Goal: Task Accomplishment & Management: Manage account settings

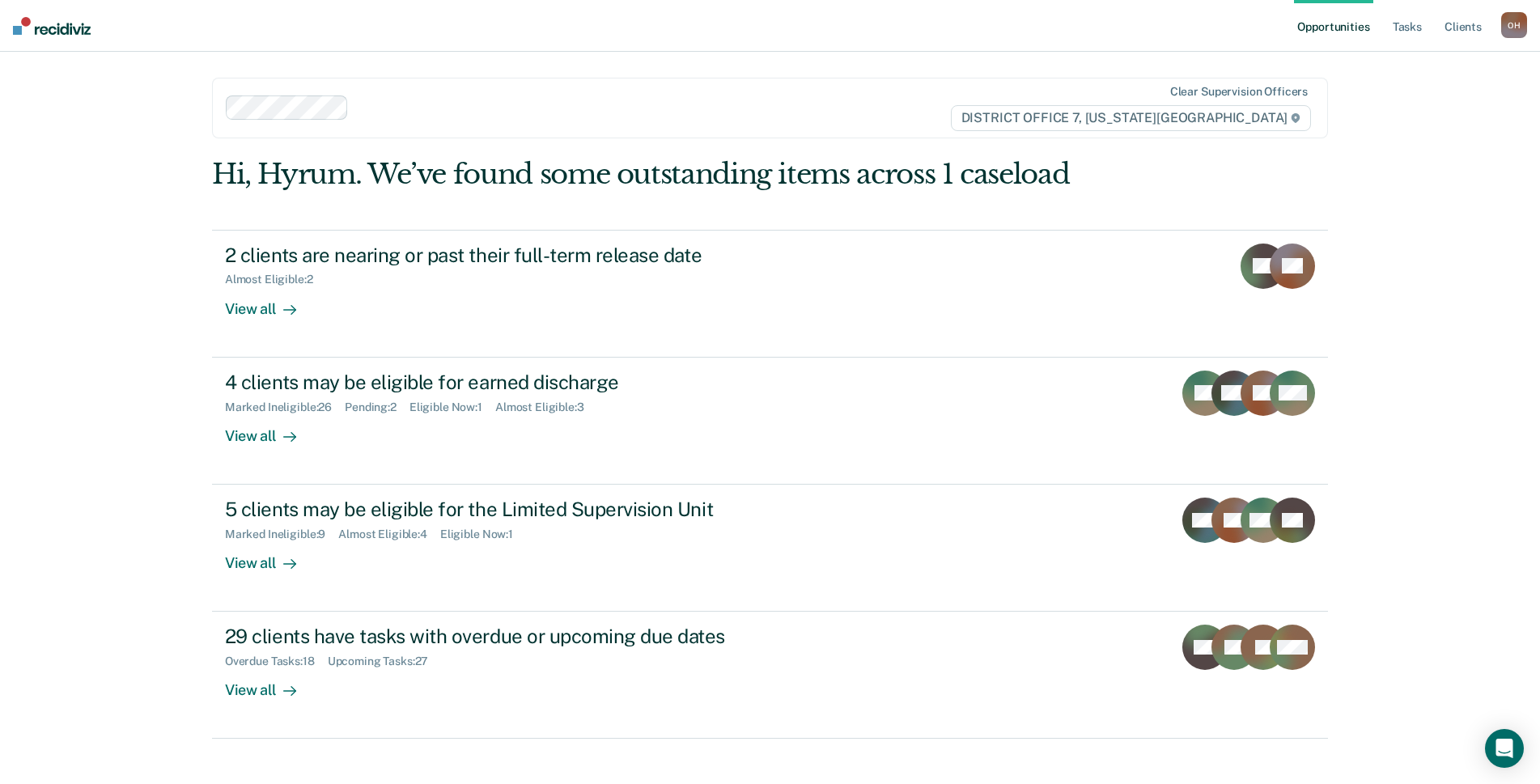
click at [1426, 32] on ul "Opportunities Tasks Client s" at bounding box center [1397, 25] width 208 height 52
click at [1415, 29] on link "Tasks" at bounding box center [1407, 25] width 35 height 52
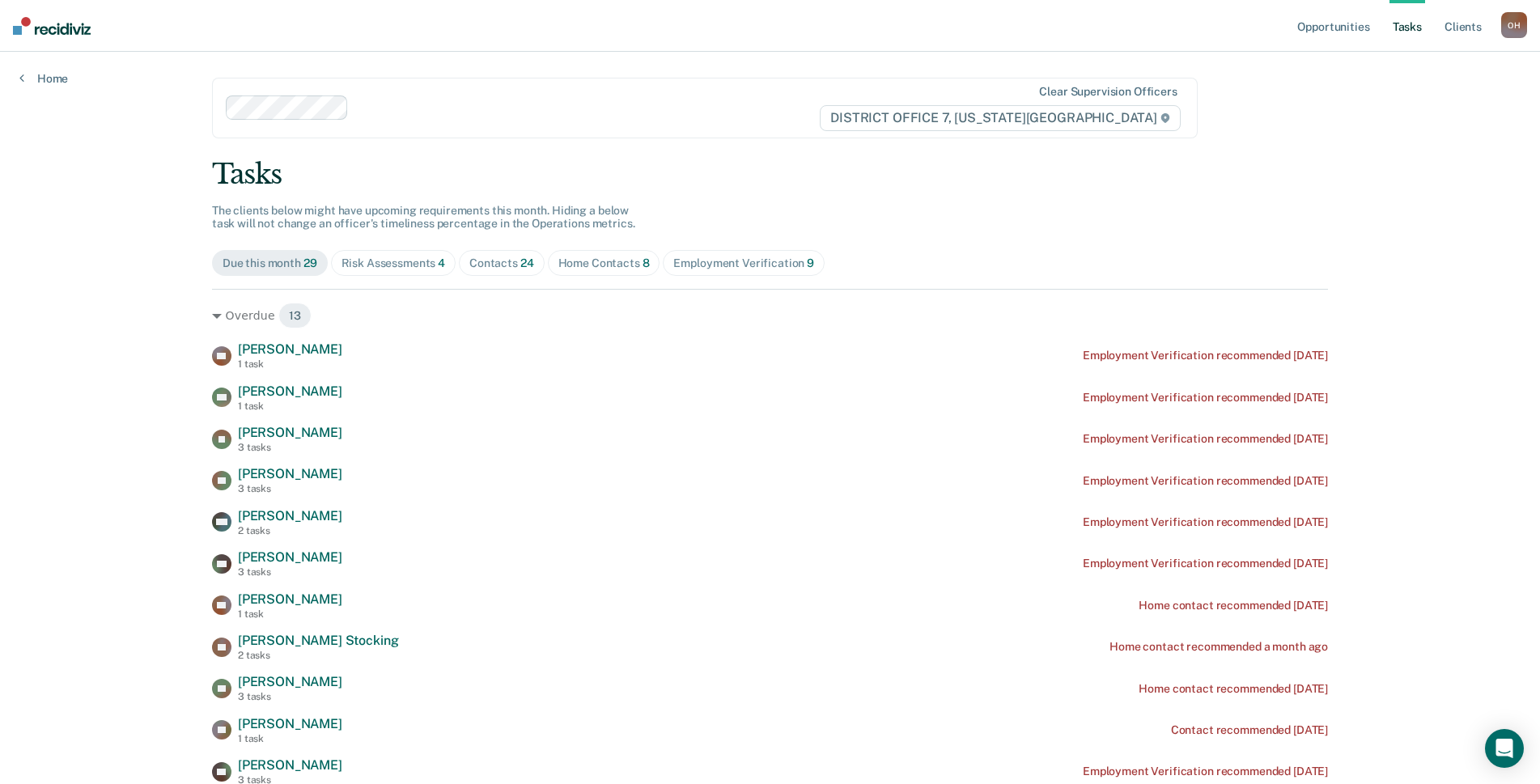
click at [601, 267] on div "Home Contacts 8" at bounding box center [604, 263] width 92 height 14
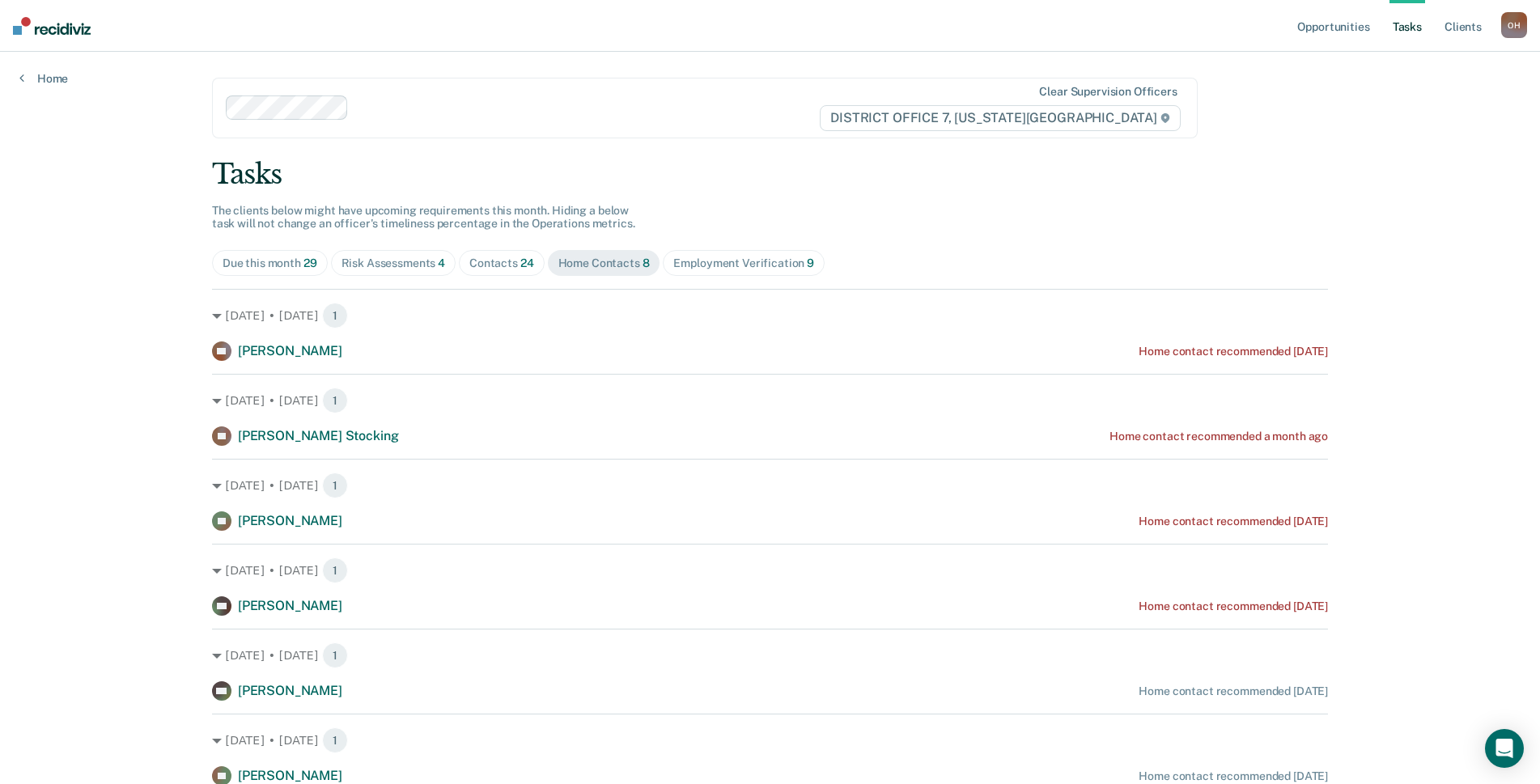
click at [486, 258] on div "Contacts 24" at bounding box center [501, 263] width 64 height 14
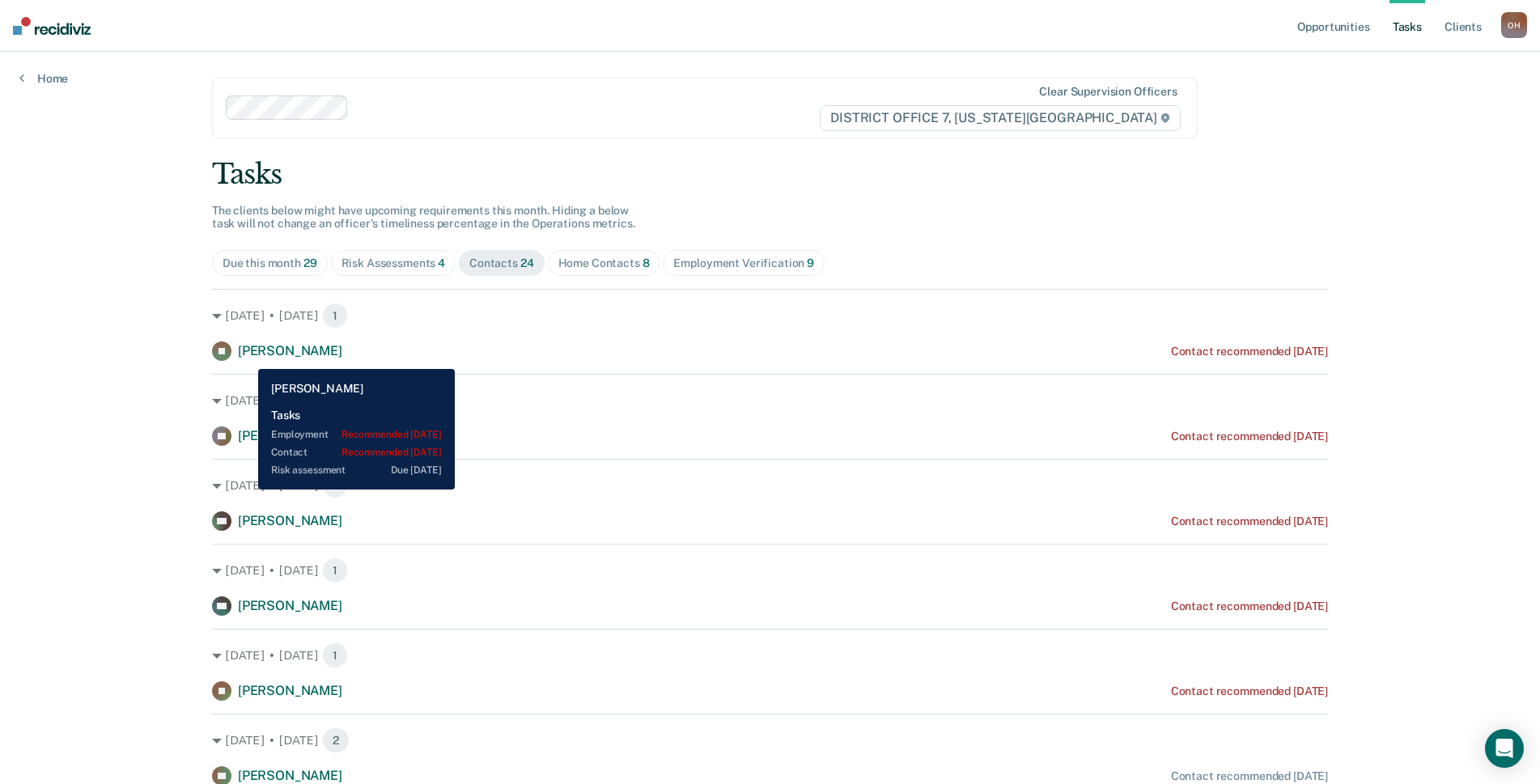
click at [246, 357] on span "[PERSON_NAME]" at bounding box center [289, 350] width 104 height 15
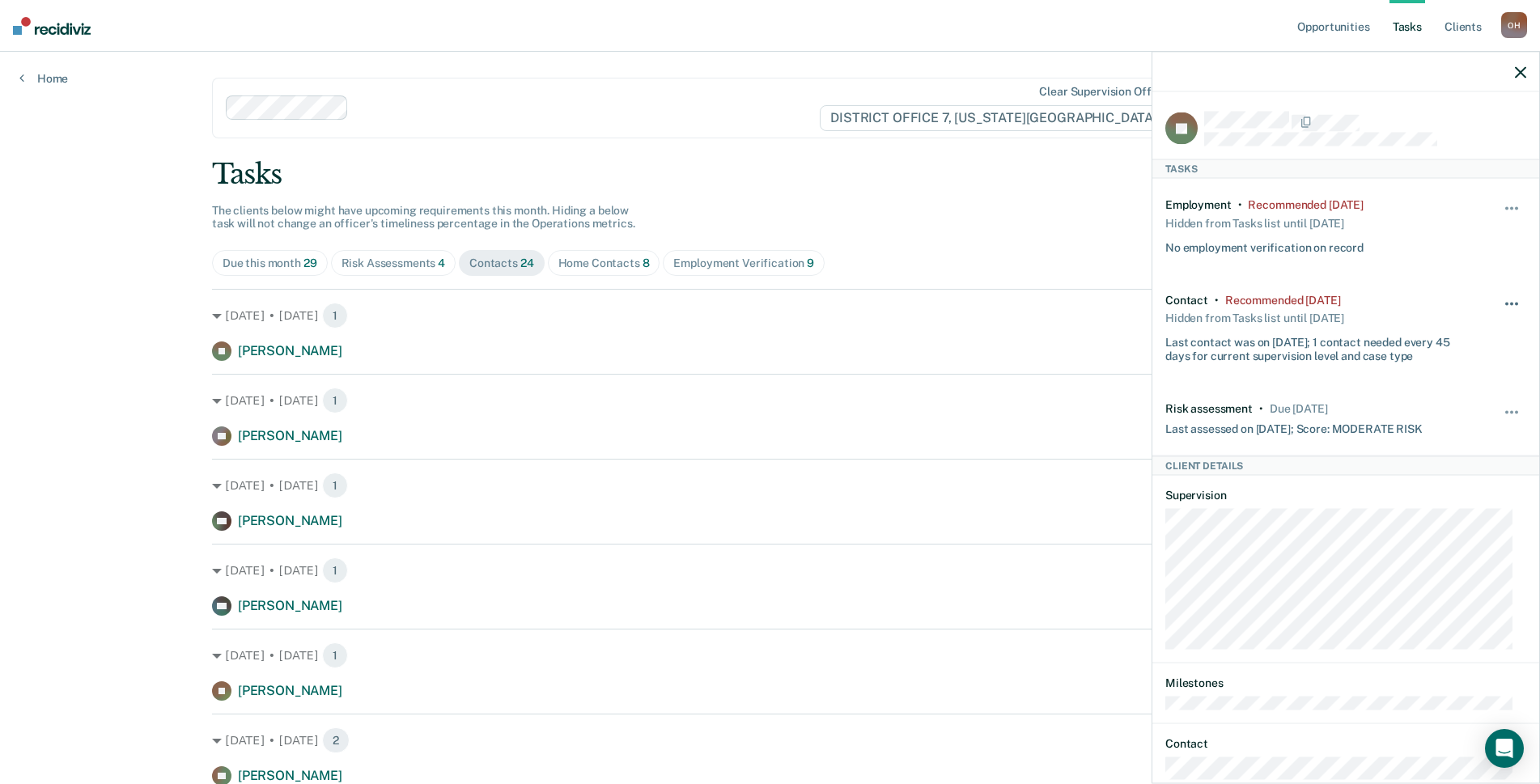
click at [1498, 305] on button "button" at bounding box center [1512, 311] width 27 height 26
click at [1427, 381] on button "7 days" at bounding box center [1467, 381] width 117 height 26
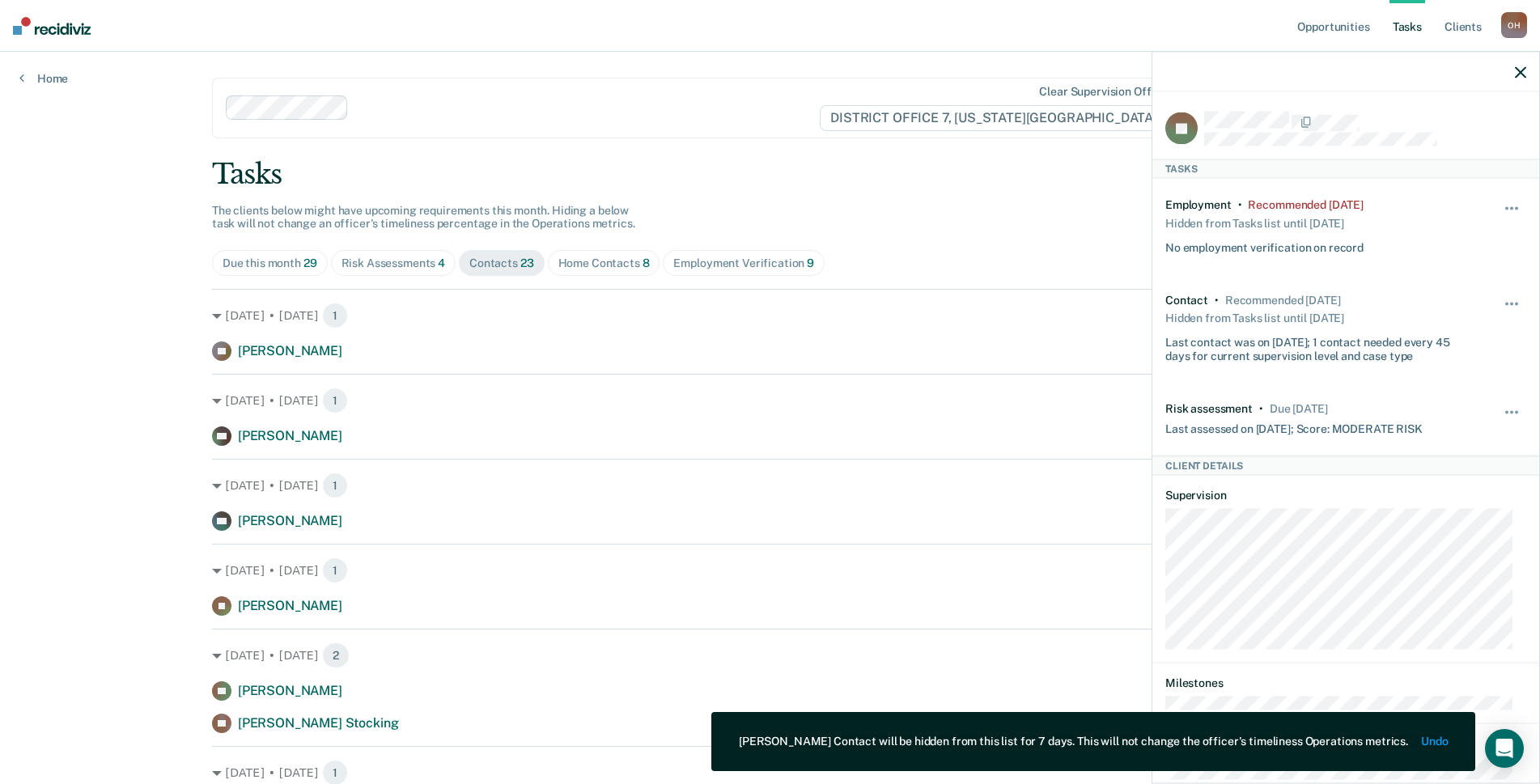
click at [1518, 67] on icon "button" at bounding box center [1520, 72] width 11 height 11
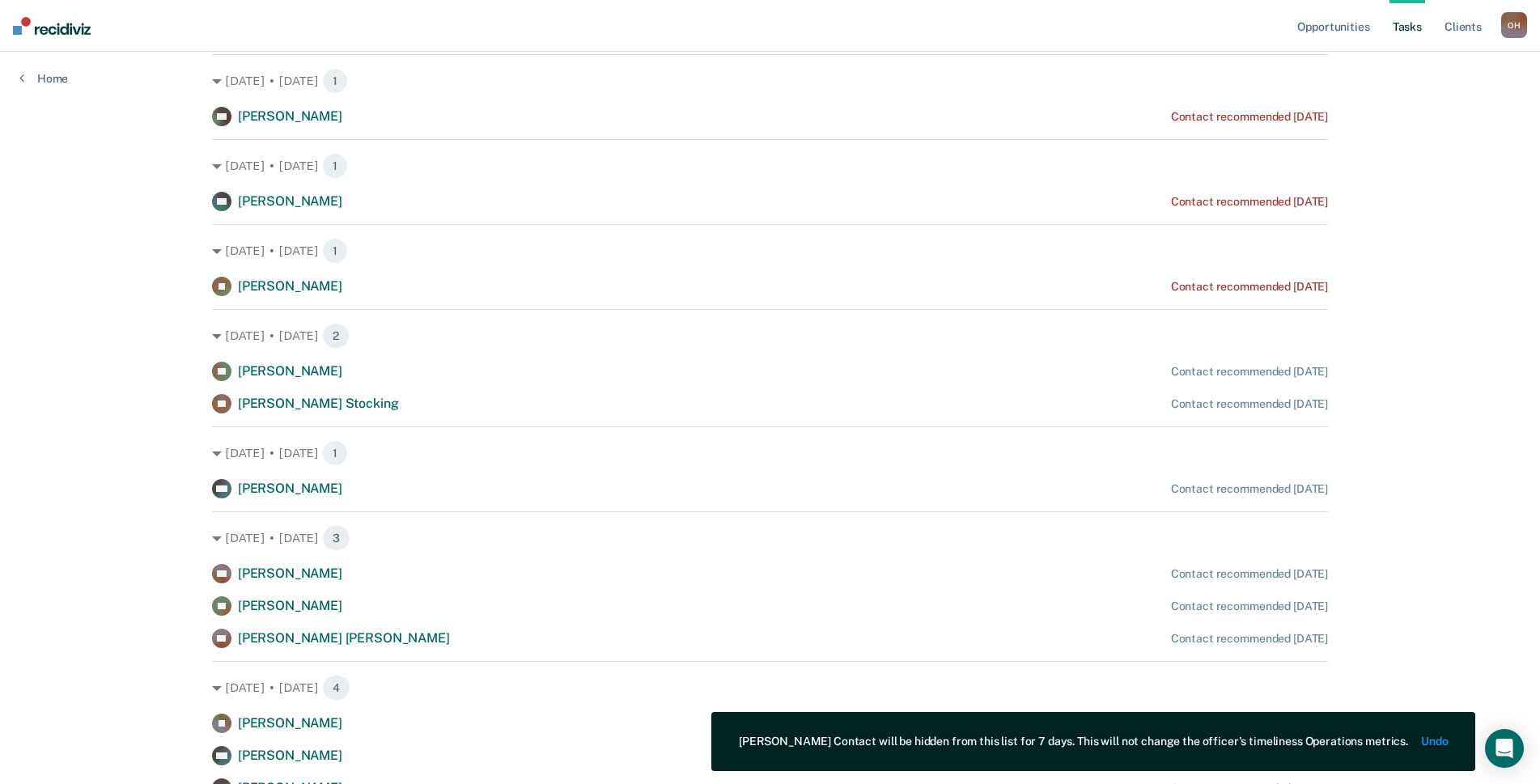
scroll to position [324, 0]
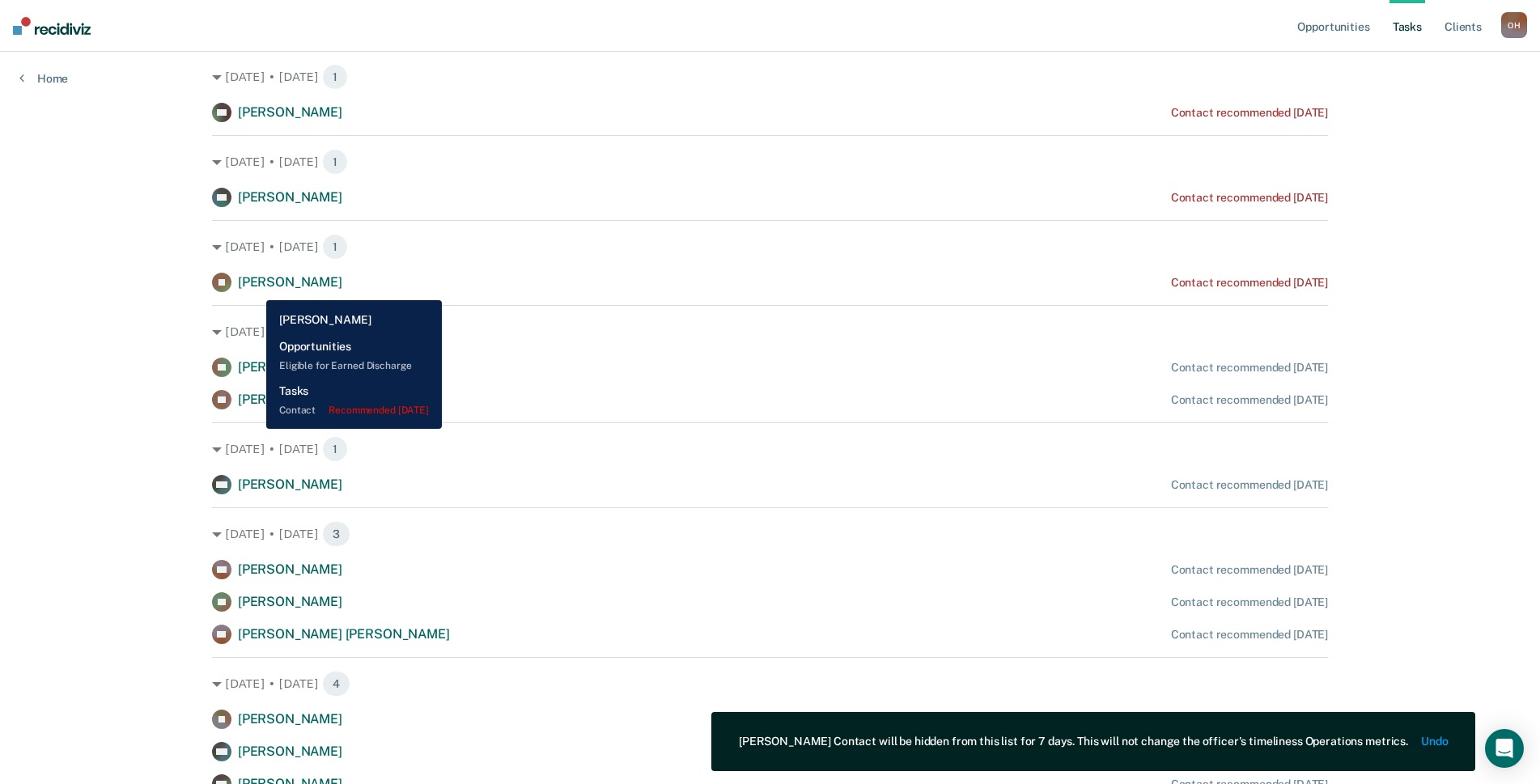
click at [254, 288] on span "[PERSON_NAME]" at bounding box center [289, 282] width 104 height 15
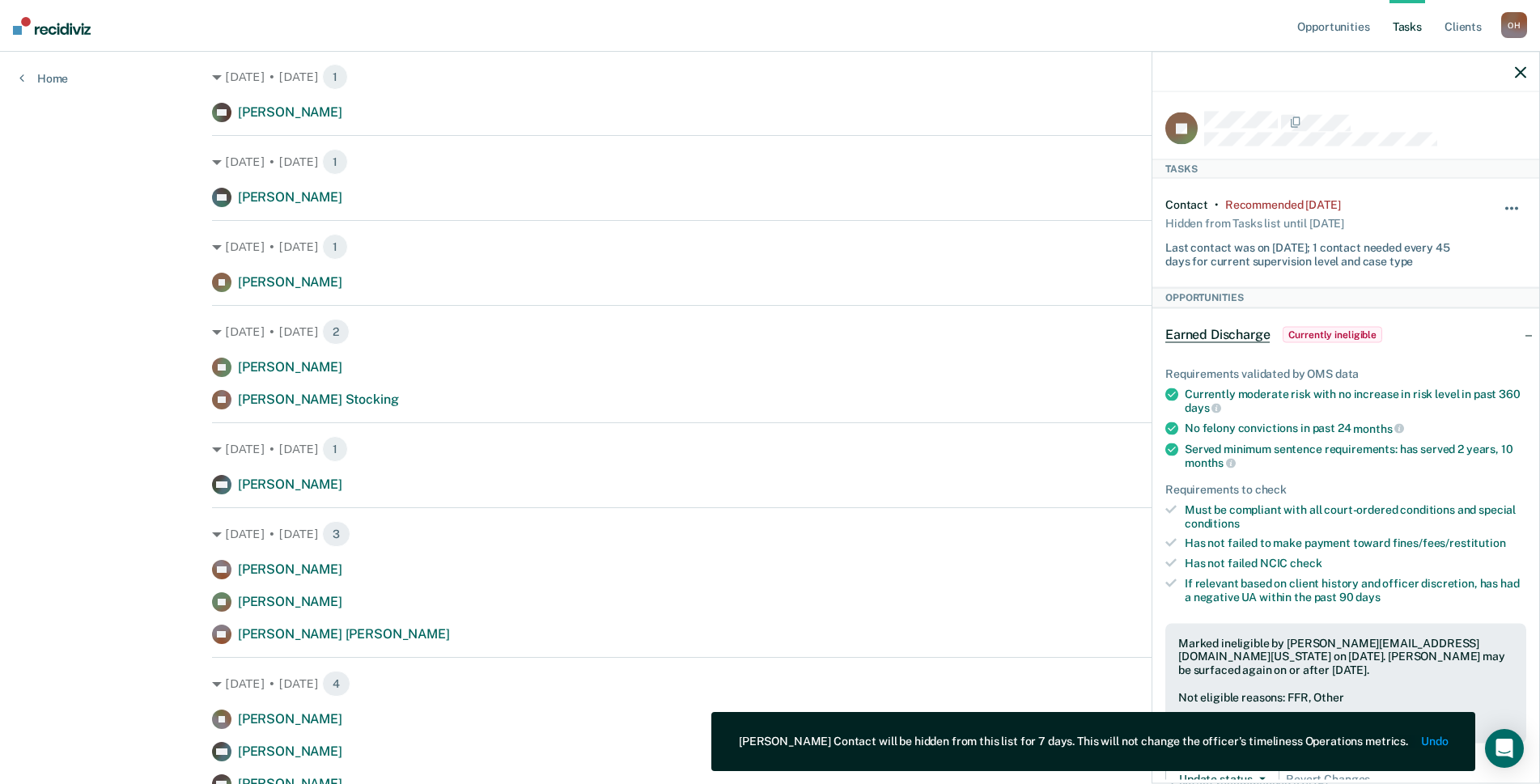
click at [1507, 205] on button "button" at bounding box center [1512, 217] width 27 height 26
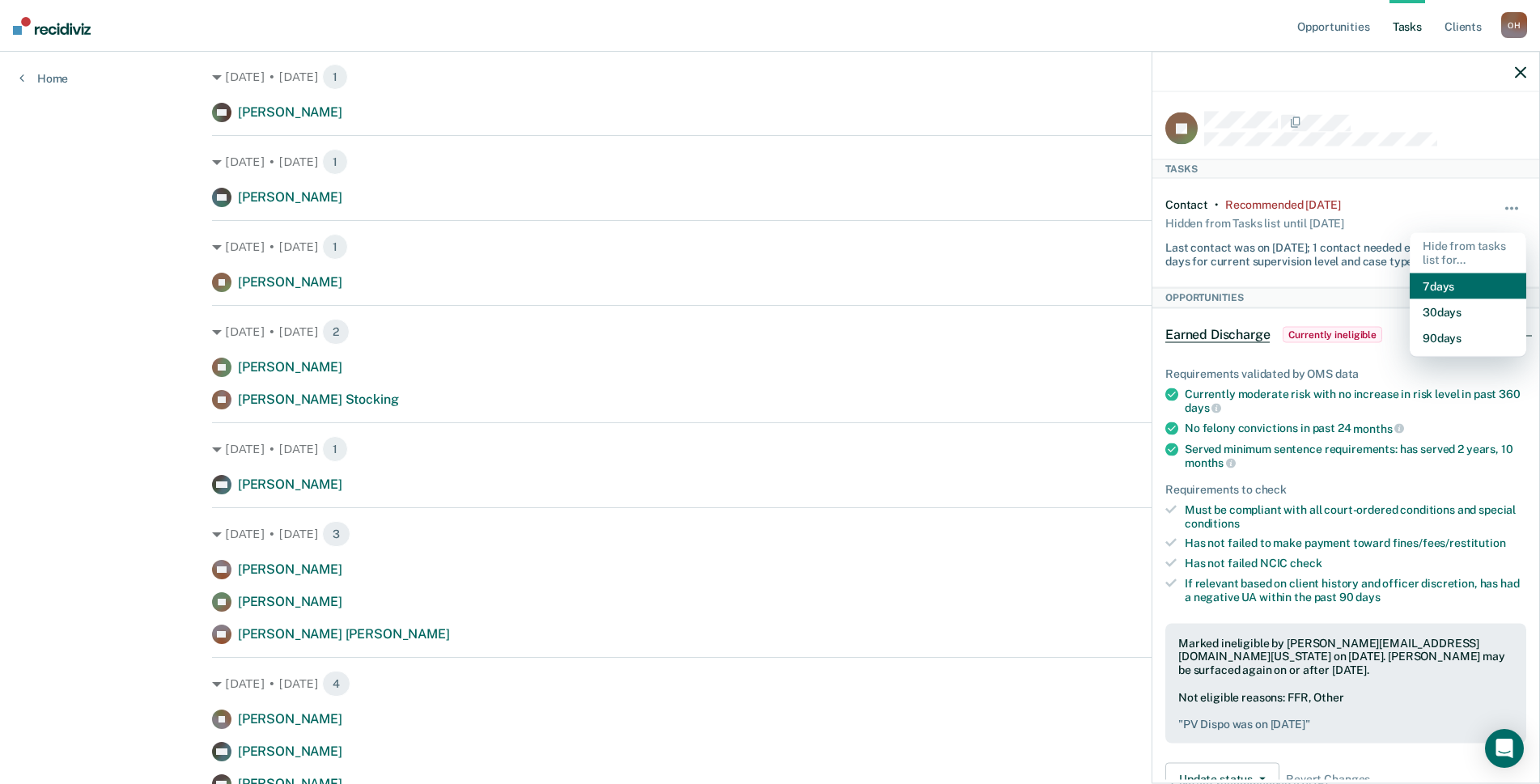
click at [1432, 286] on button "7 days" at bounding box center [1467, 286] width 117 height 26
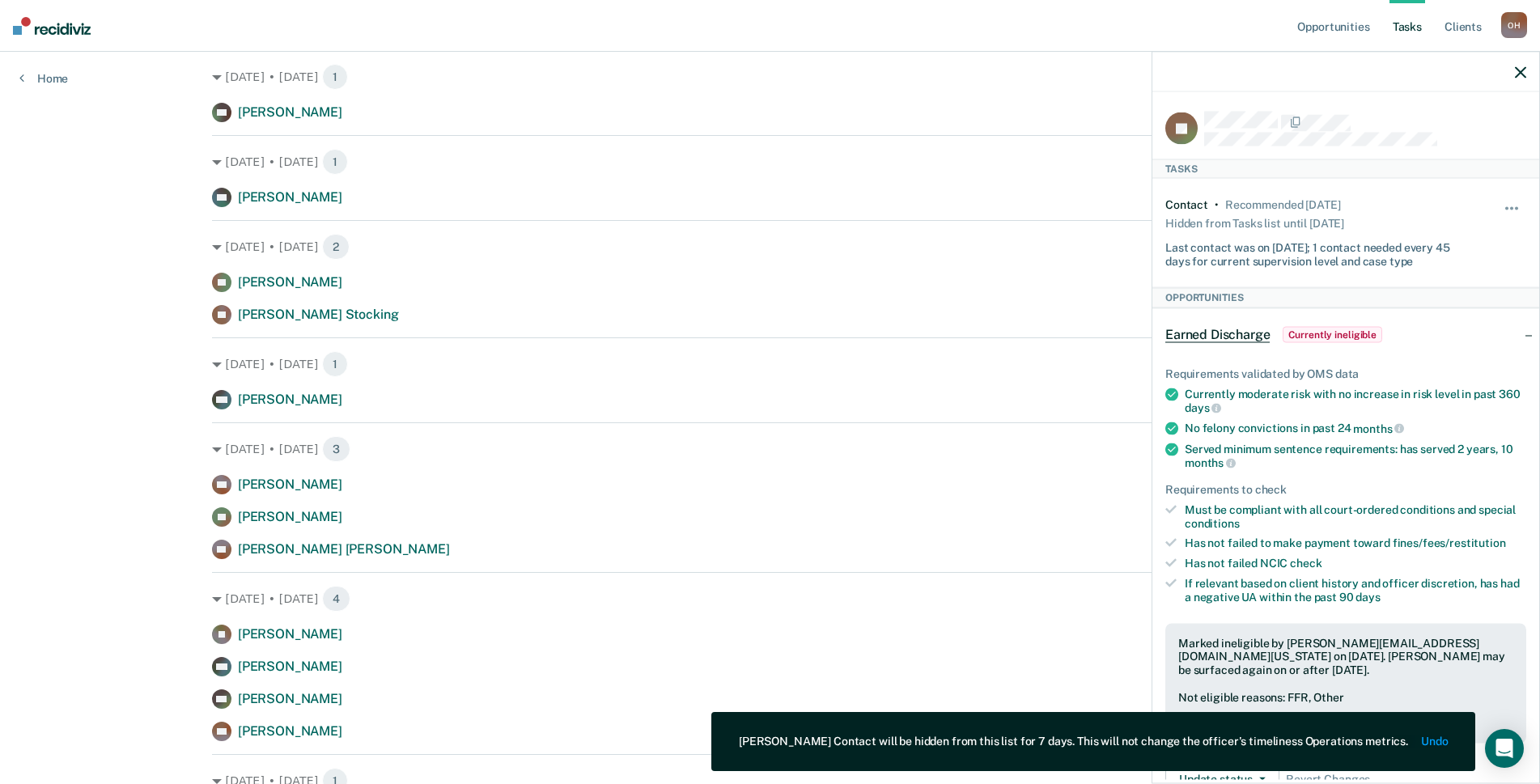
click at [1516, 76] on icon "button" at bounding box center [1520, 72] width 11 height 11
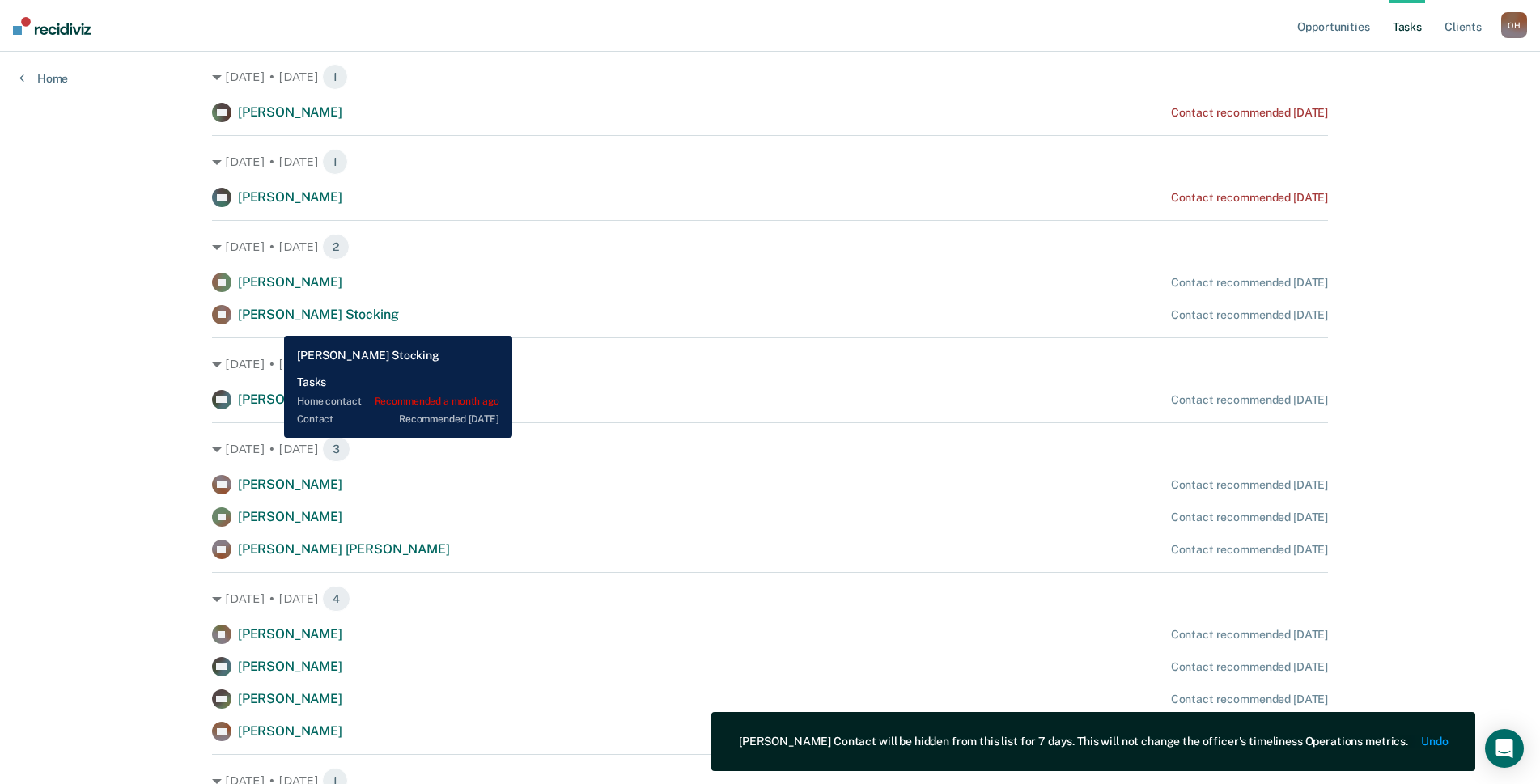
click at [272, 324] on div "[PERSON_NAME]" at bounding box center [305, 315] width 186 height 19
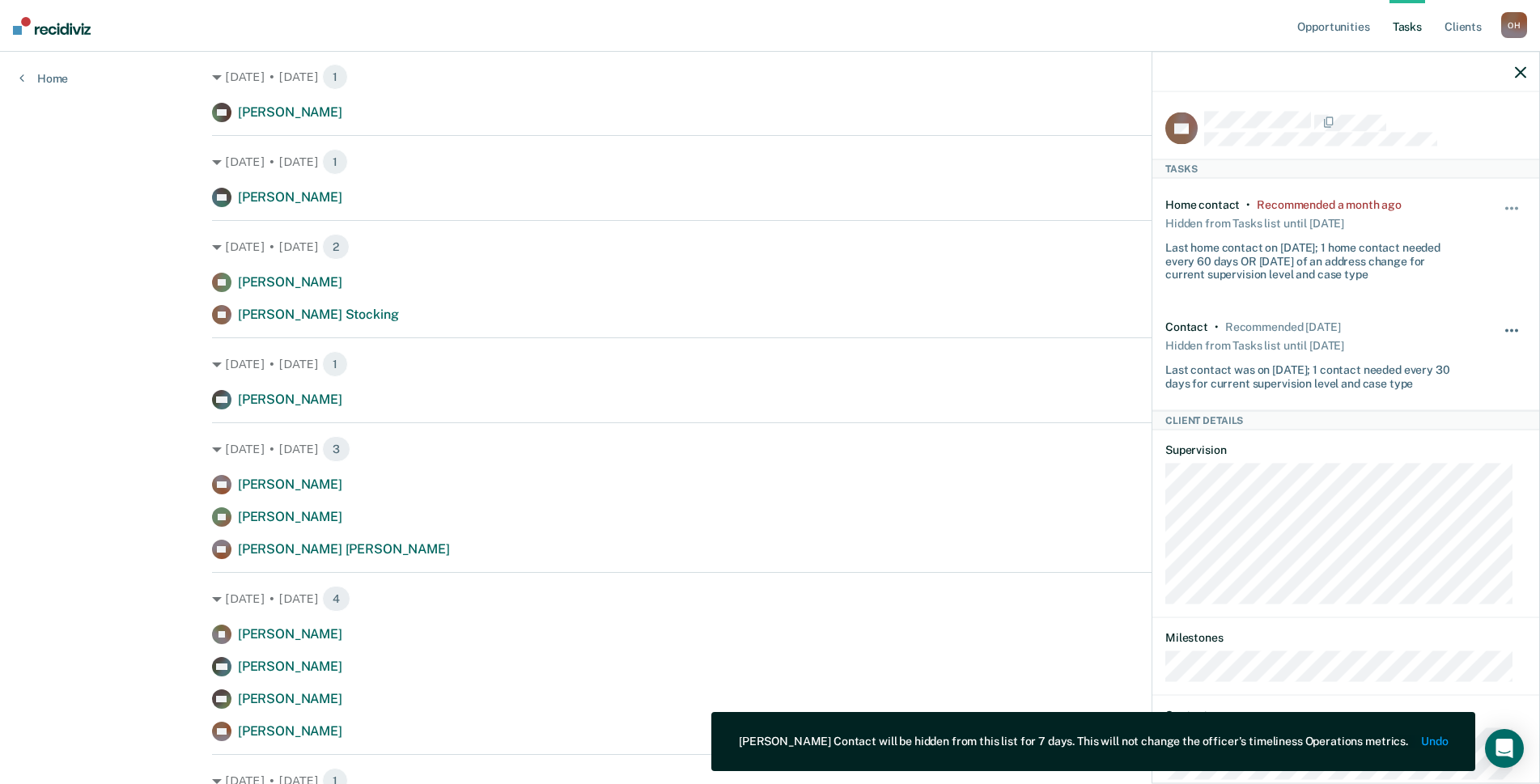
click at [1510, 330] on span "button" at bounding box center [1512, 331] width 4 height 4
click at [1439, 405] on button "7 days" at bounding box center [1467, 408] width 117 height 26
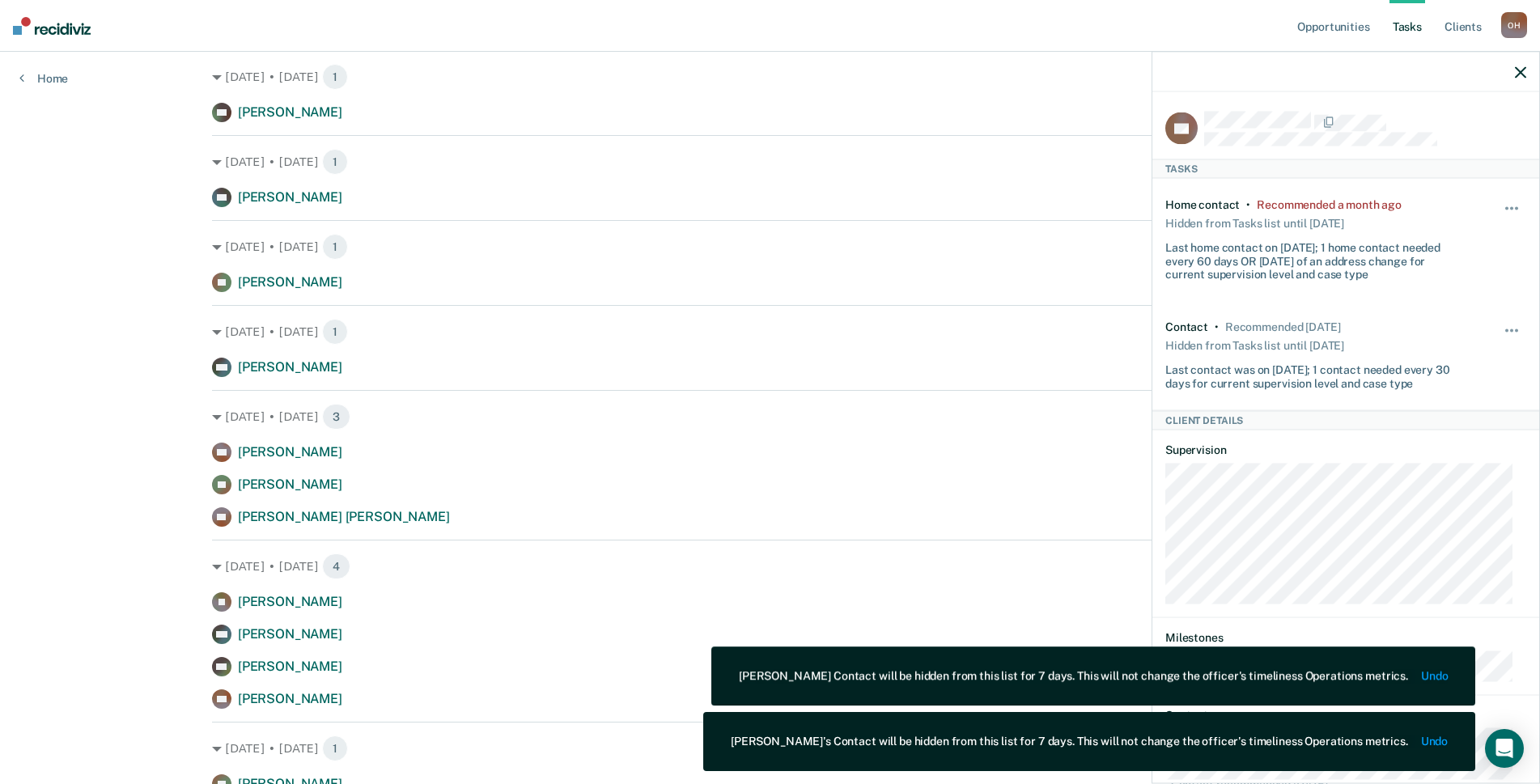
click at [1519, 72] on icon "button" at bounding box center [1520, 72] width 11 height 11
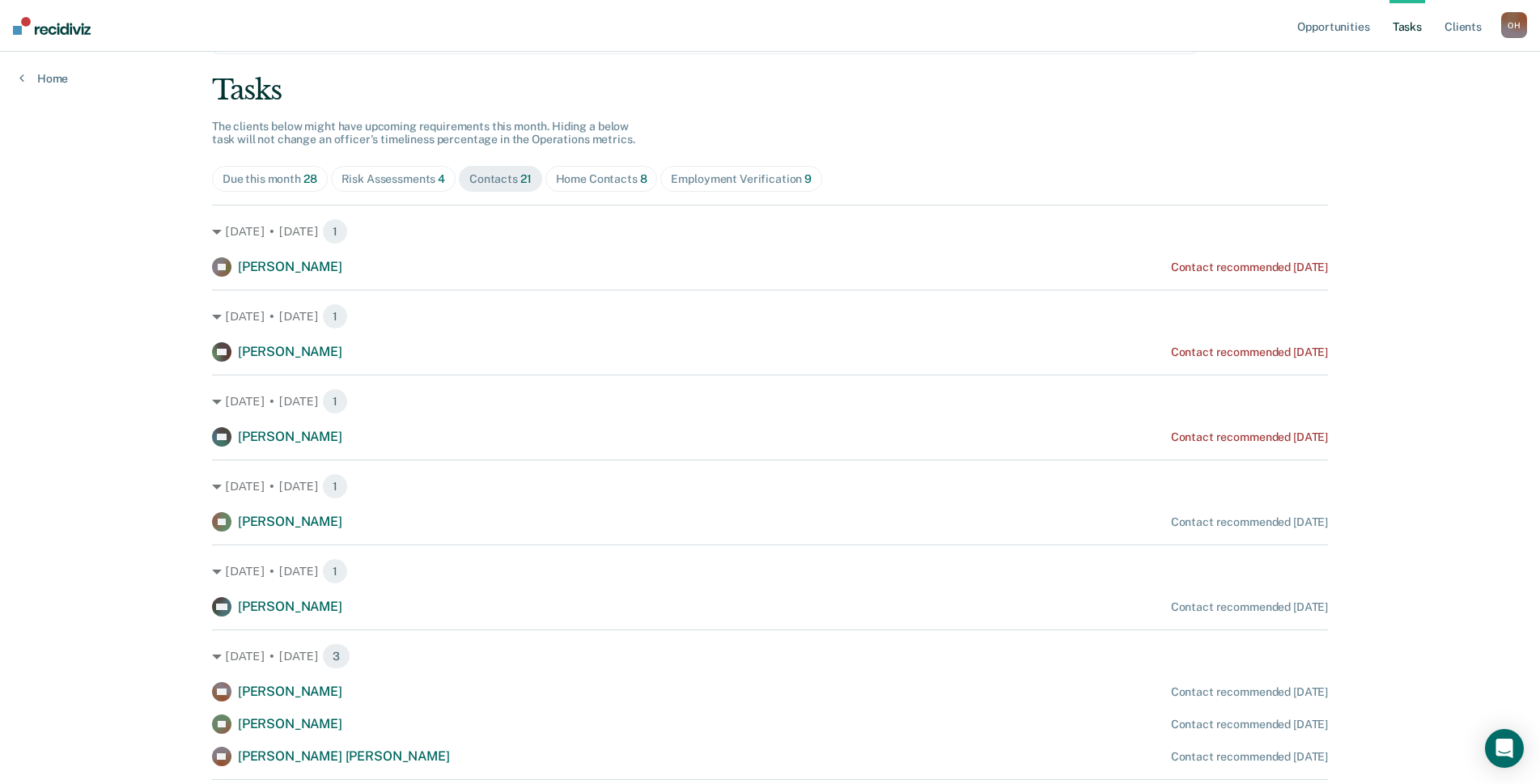
scroll to position [0, 0]
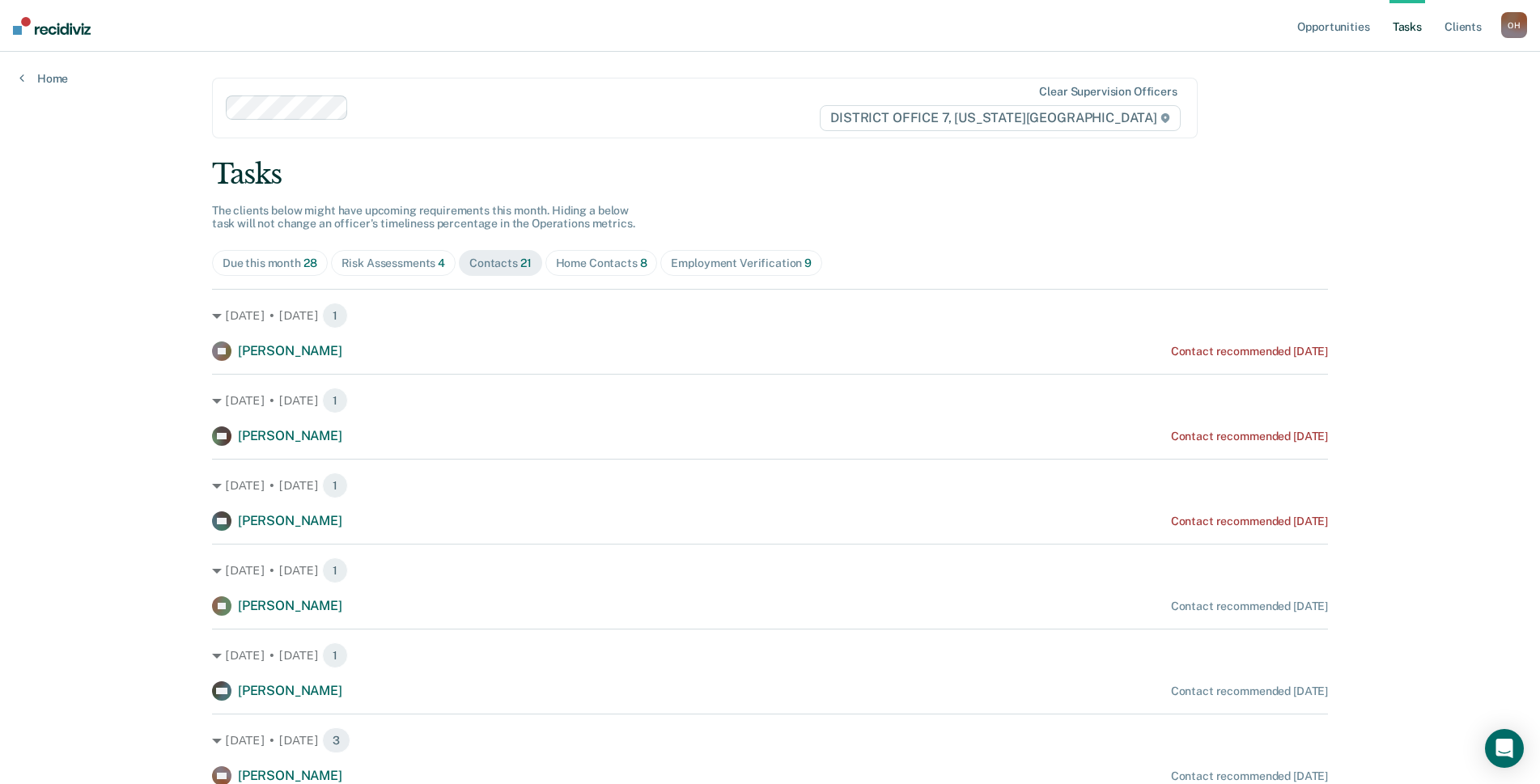
click at [617, 258] on div "Home Contacts 8" at bounding box center [601, 263] width 92 height 14
click at [470, 266] on div "Contacts 21" at bounding box center [500, 263] width 63 height 14
click at [414, 264] on div "Risk Assessments 4" at bounding box center [393, 263] width 104 height 14
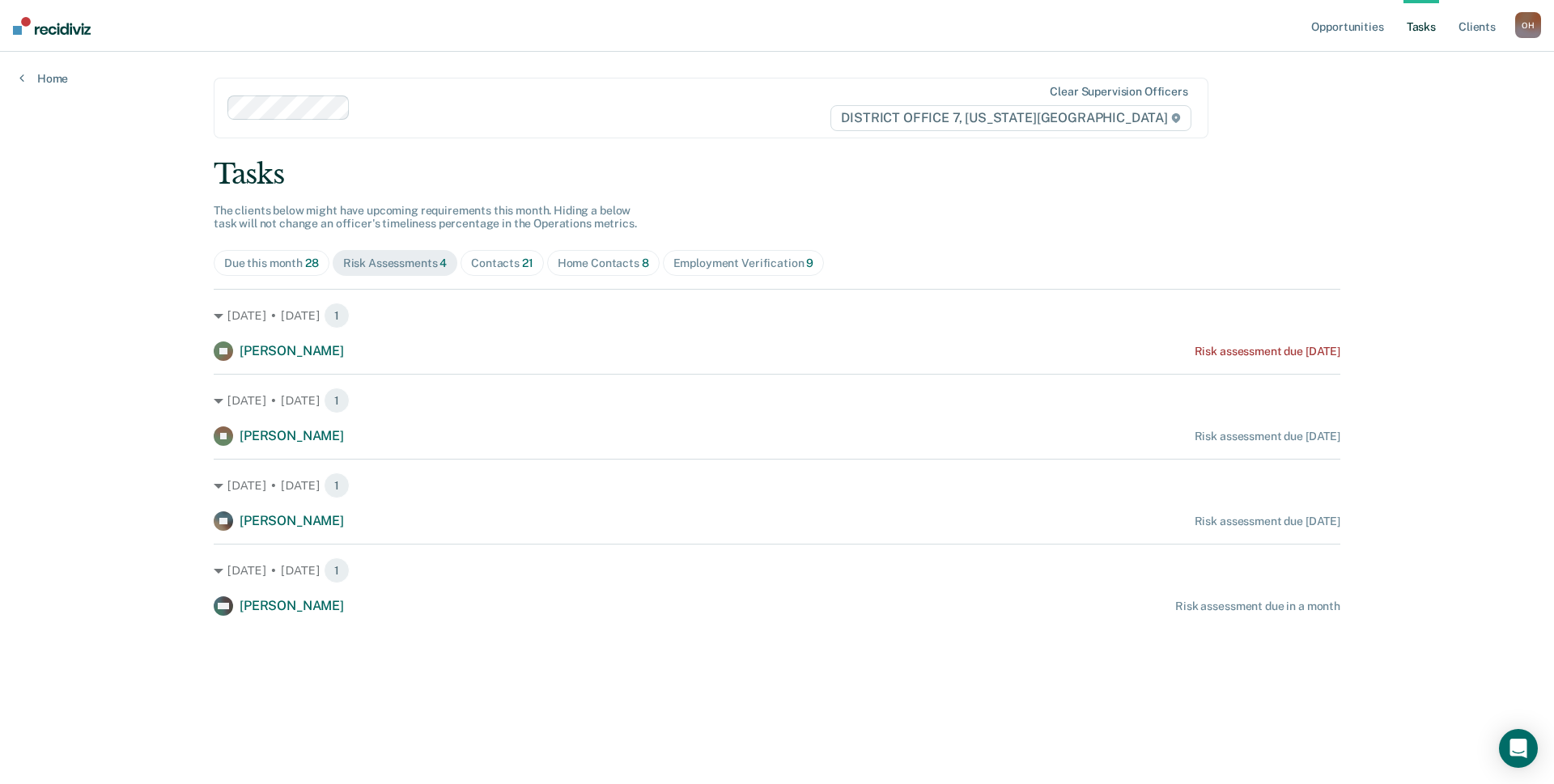
click at [501, 266] on div "Contacts 21" at bounding box center [502, 263] width 63 height 14
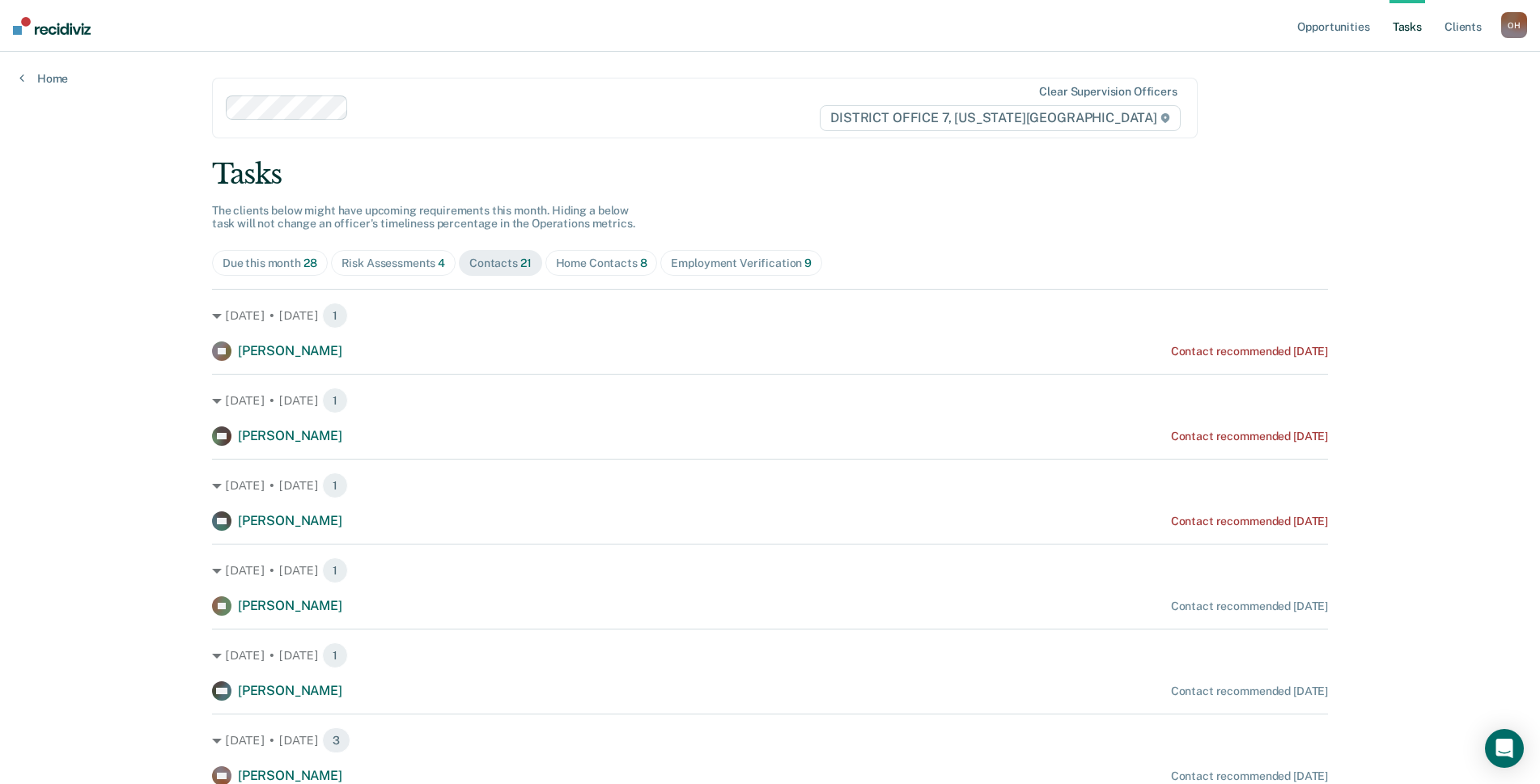
click at [691, 271] on span "Employment Verification 9" at bounding box center [741, 263] width 162 height 26
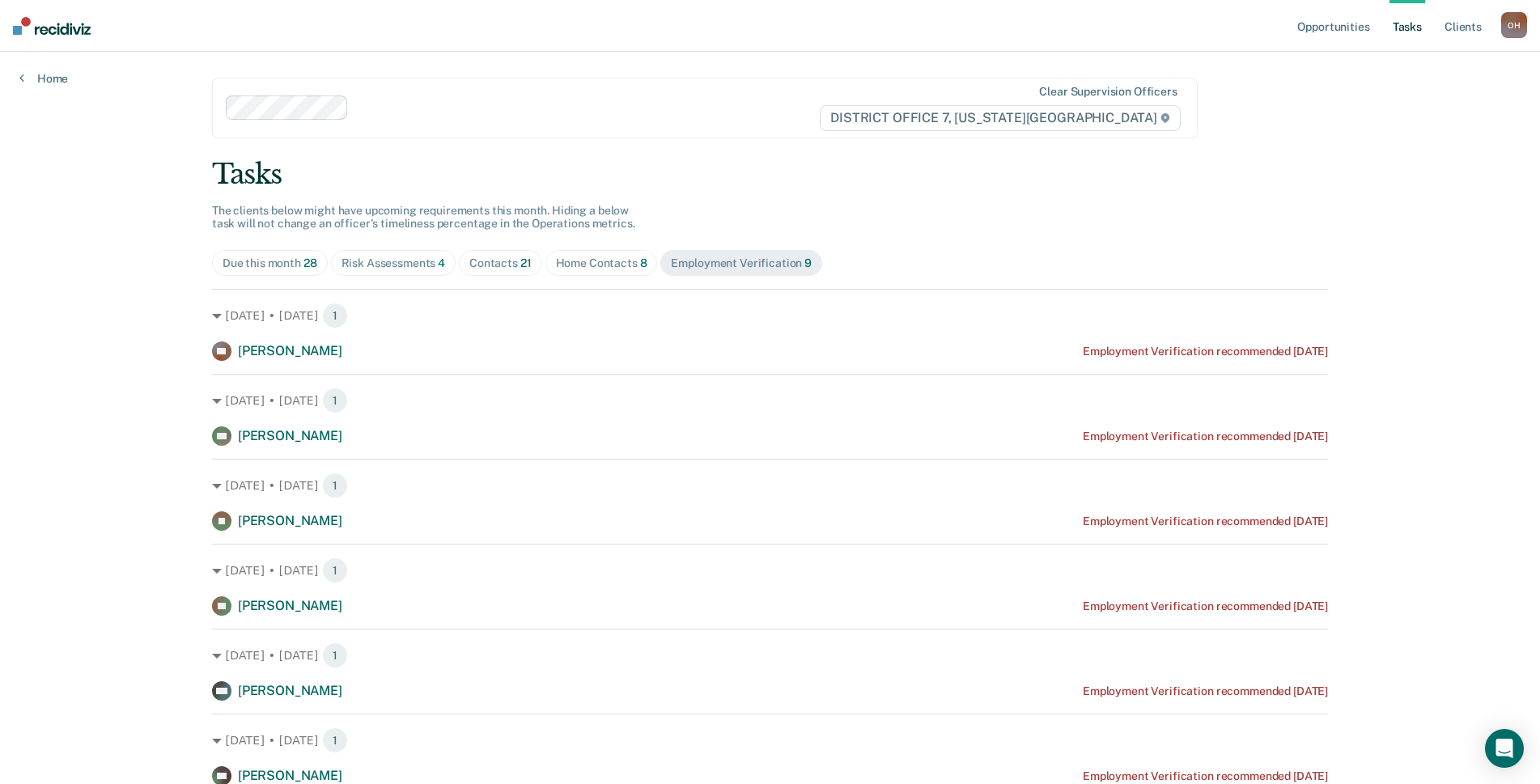
click at [276, 259] on div "Due this month 28" at bounding box center [269, 263] width 94 height 14
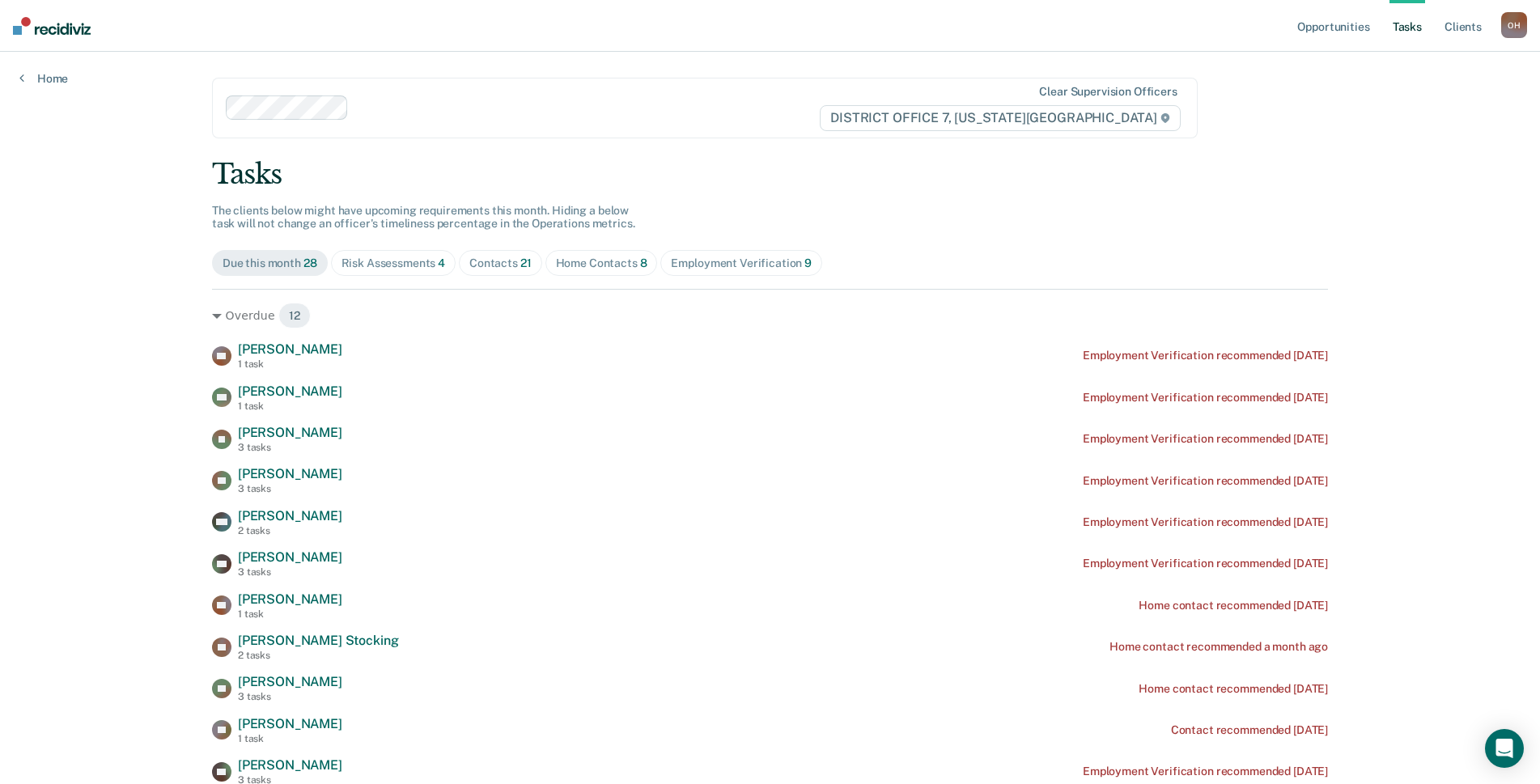
click at [389, 274] on span "Risk Assessments 4" at bounding box center [393, 263] width 125 height 26
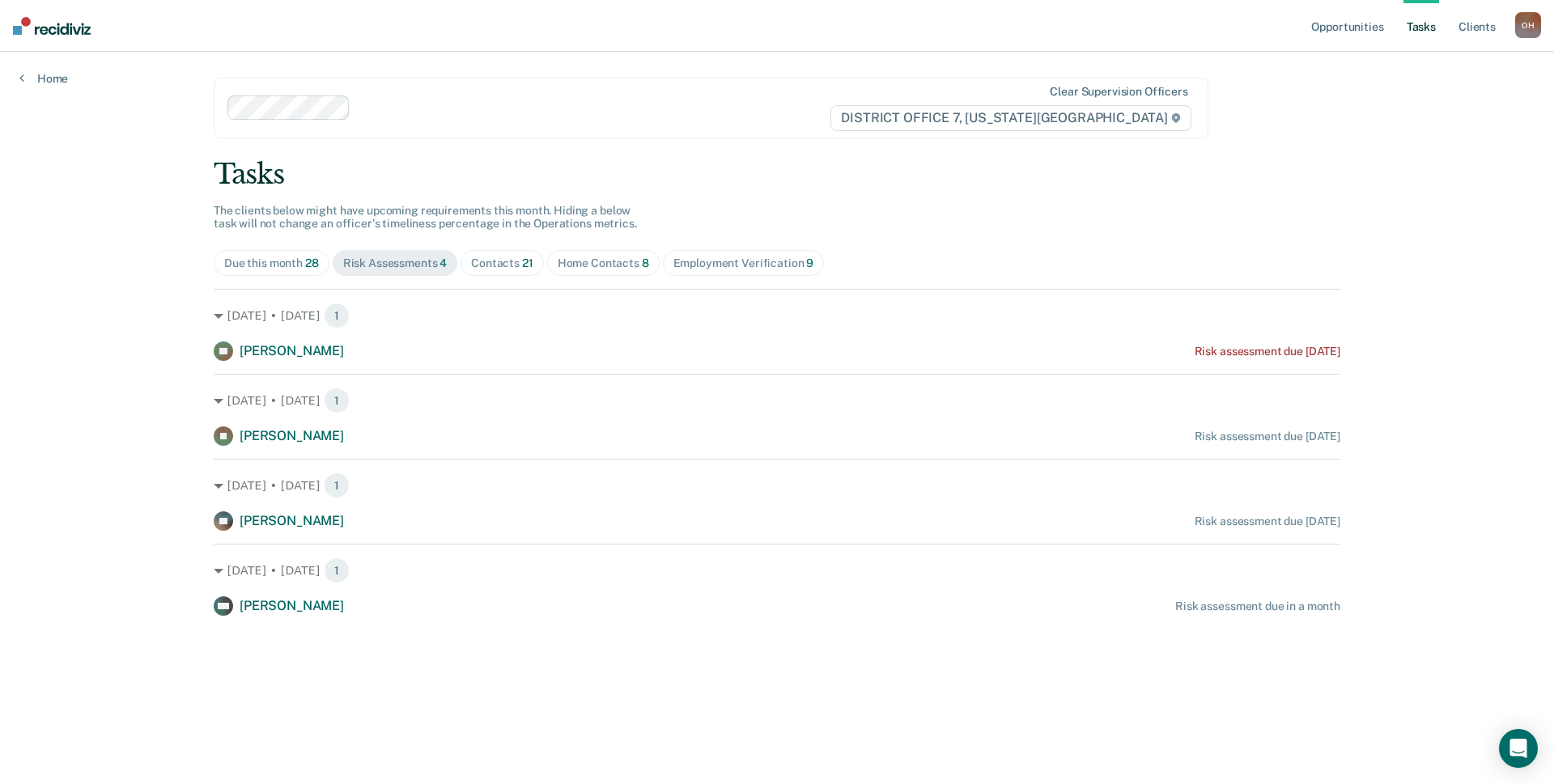
click at [505, 276] on div "Tasks The clients below might have upcoming requirements this month. Hiding a b…" at bounding box center [777, 386] width 1127 height 458
click at [504, 264] on div "Contacts 21" at bounding box center [502, 263] width 63 height 14
